Goal: Navigation & Orientation: Find specific page/section

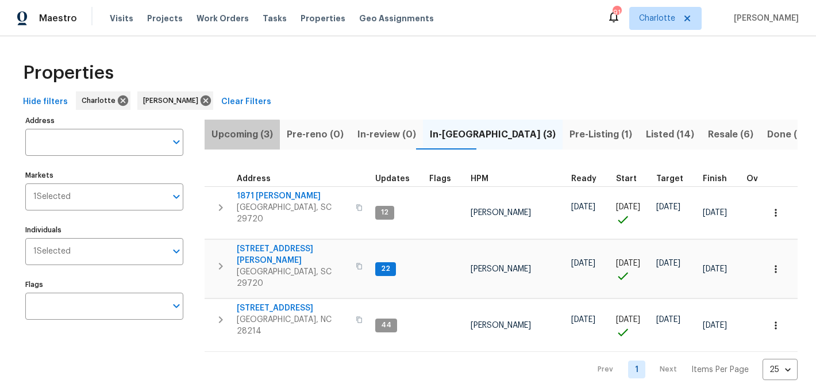
click at [231, 137] on span "Upcoming (3)" at bounding box center [241, 134] width 61 height 16
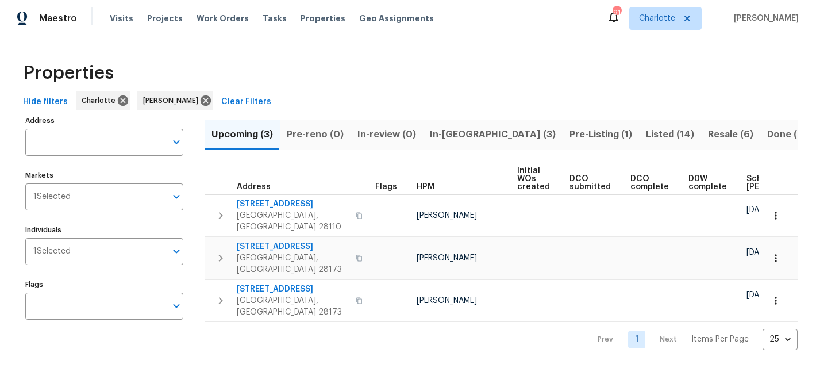
click at [453, 124] on button "In-reno (3)" at bounding box center [493, 134] width 140 height 30
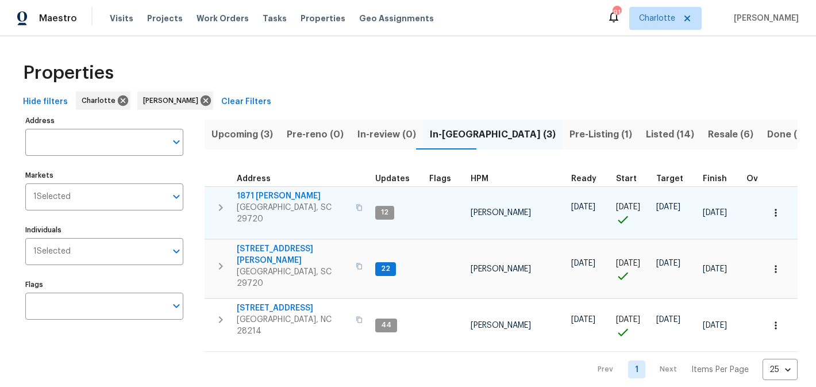
click at [272, 198] on span "1871 Tara Trl" at bounding box center [293, 195] width 112 height 11
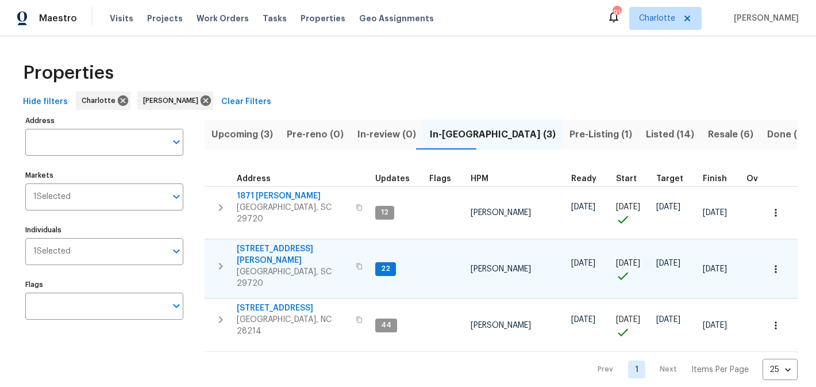
click at [280, 245] on span "2744 Lyndell Way" at bounding box center [293, 254] width 112 height 23
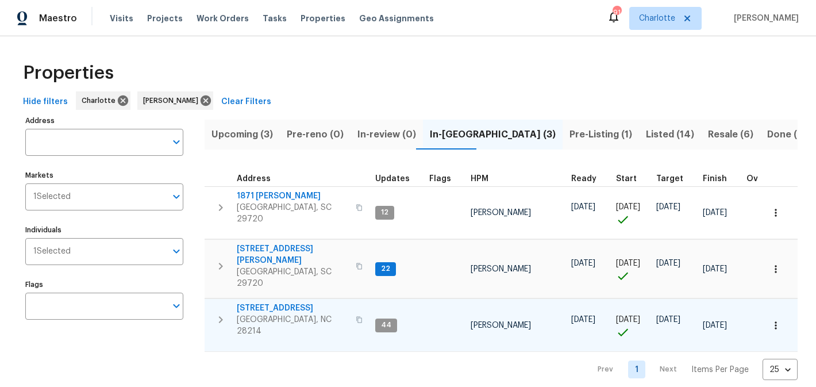
click at [272, 302] on span "505 Old Vine Ct" at bounding box center [293, 307] width 112 height 11
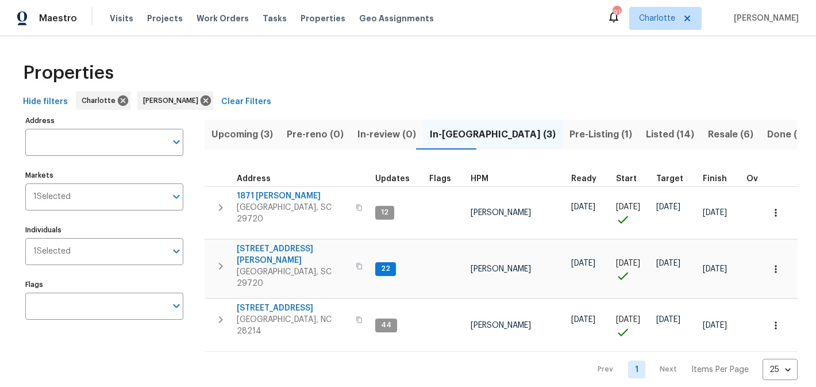
click at [569, 128] on span "Pre-Listing (1)" at bounding box center [600, 134] width 63 height 16
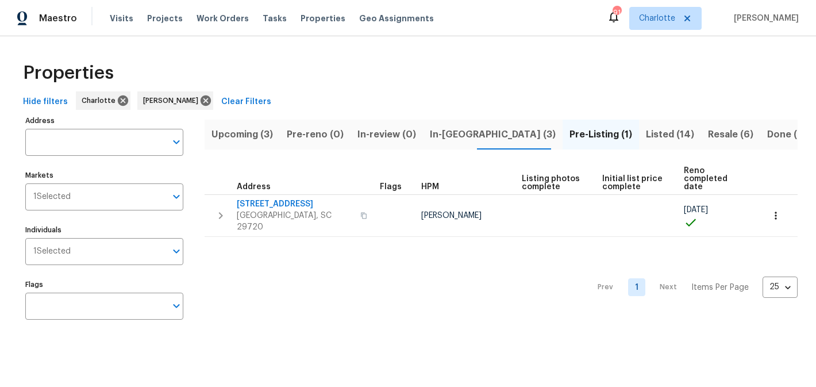
click at [646, 131] on span "Listed (14)" at bounding box center [670, 134] width 48 height 16
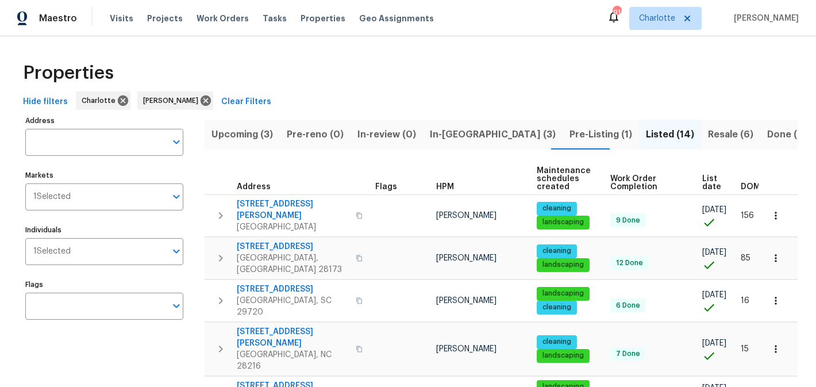
click at [708, 129] on span "Resale (6)" at bounding box center [730, 134] width 45 height 16
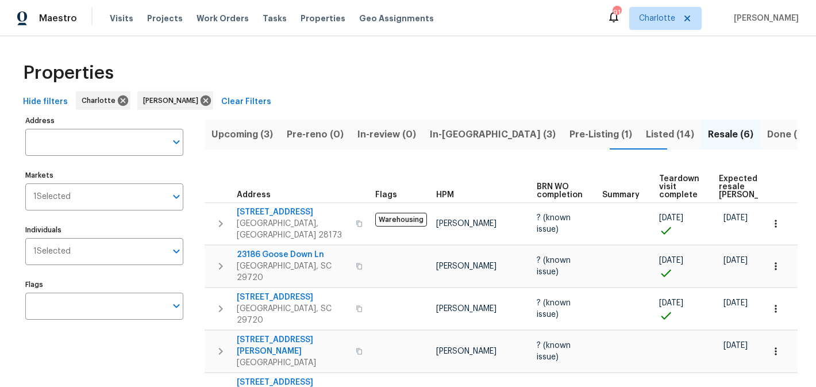
click at [646, 132] on span "Listed (14)" at bounding box center [670, 134] width 48 height 16
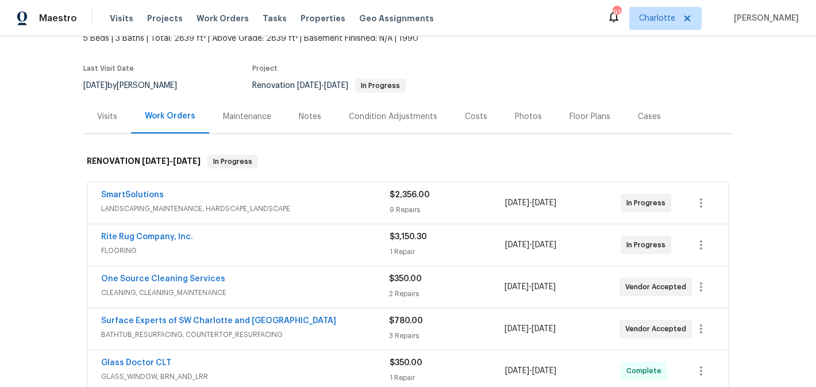
scroll to position [44, 0]
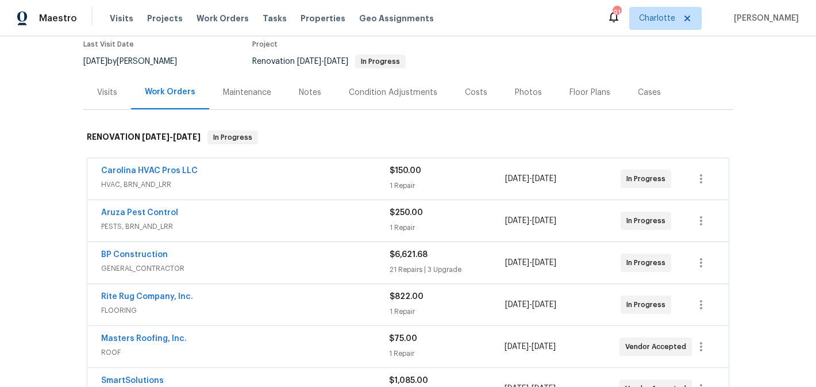
scroll to position [86, 0]
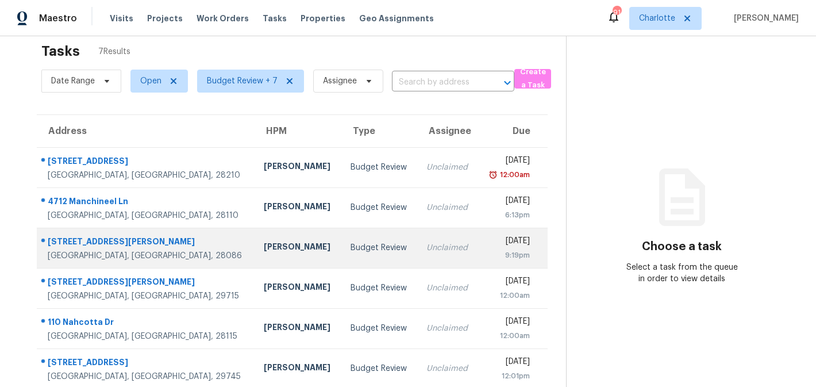
scroll to position [69, 0]
